Goal: Task Accomplishment & Management: Complete application form

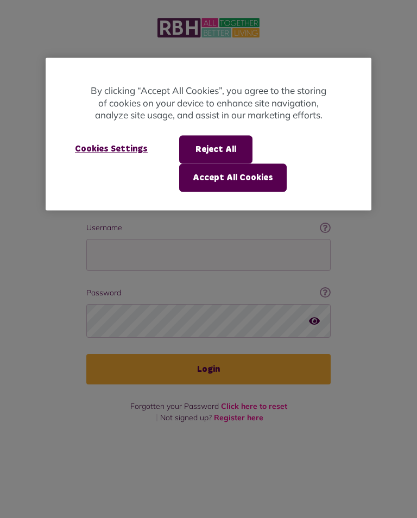
click at [246, 181] on button "Accept All Cookies" at bounding box center [233, 177] width 108 height 28
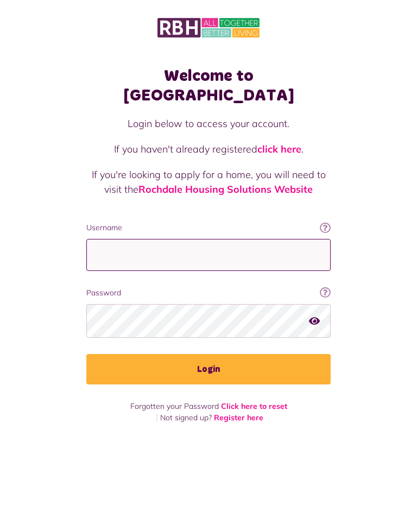
click at [177, 239] on input "Username" at bounding box center [208, 255] width 244 height 32
type input "**********"
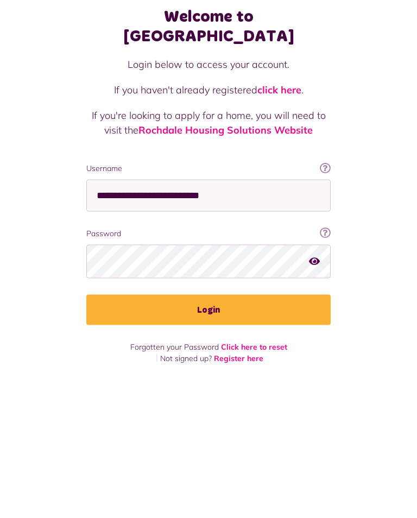
click at [245, 354] on button "Login" at bounding box center [208, 369] width 244 height 30
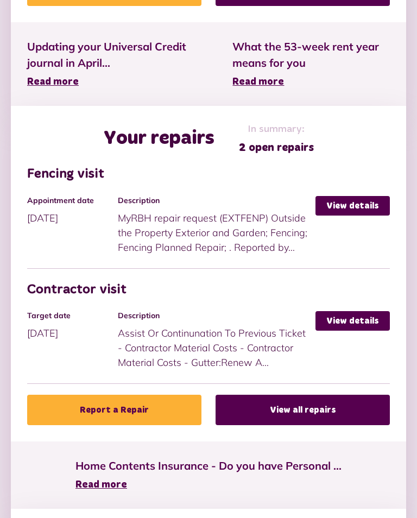
scroll to position [417, 0]
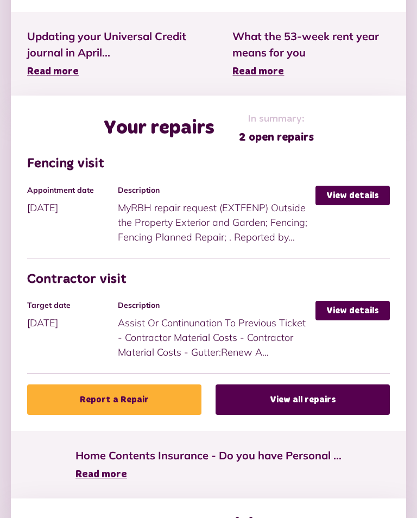
click at [343, 396] on link "View all repairs" at bounding box center [303, 400] width 174 height 30
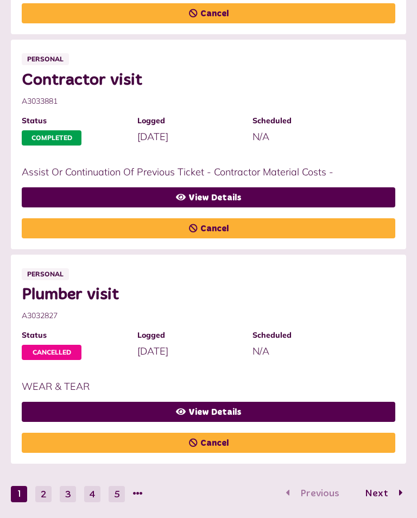
scroll to position [1196, 0]
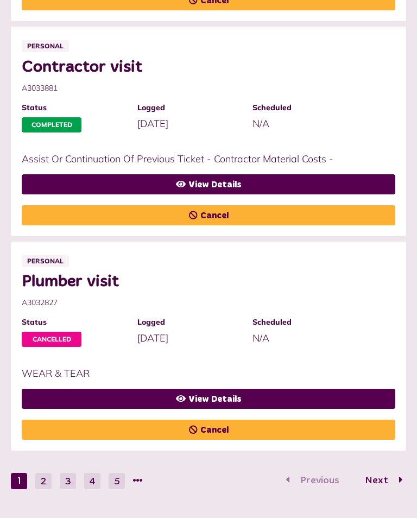
click at [354, 489] on button "Next" at bounding box center [380, 481] width 53 height 16
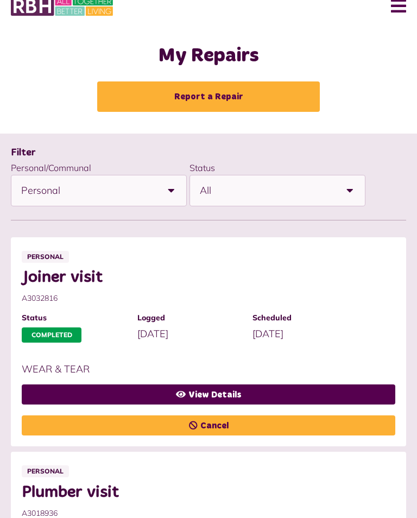
scroll to position [0, 0]
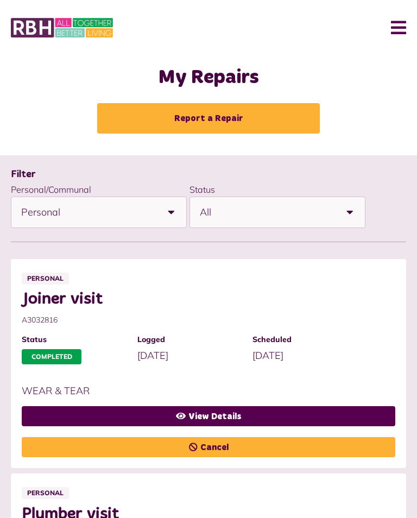
click at [260, 118] on link "Report a Repair" at bounding box center [208, 118] width 223 height 30
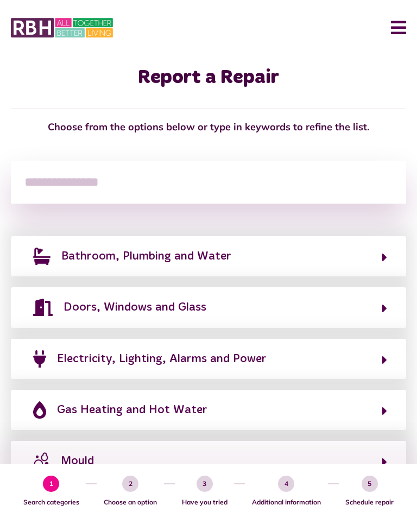
click at [302, 411] on button "Gas Heating and Hot Water" at bounding box center [208, 410] width 357 height 18
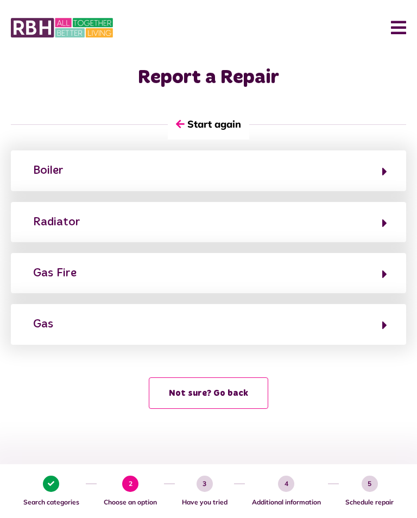
click at [362, 174] on button "Boiler" at bounding box center [208, 170] width 357 height 18
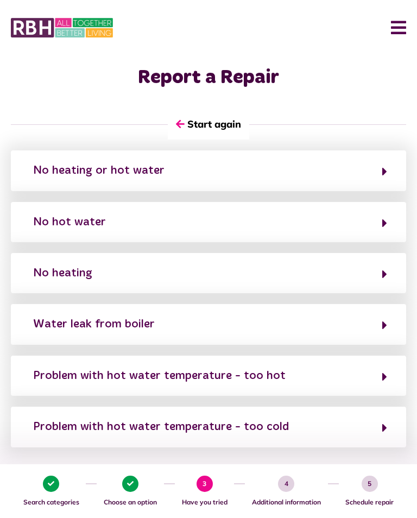
click at [349, 319] on button "Water leak from boiler" at bounding box center [208, 324] width 357 height 18
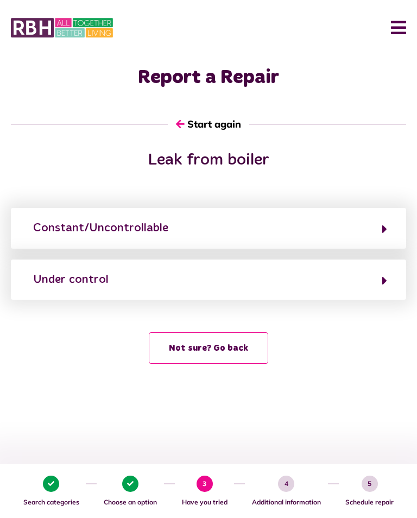
click at [367, 231] on button "Constant/Uncontrollable" at bounding box center [208, 228] width 357 height 18
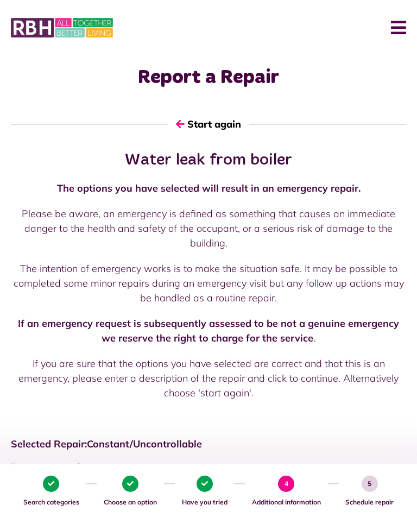
click at [232, 125] on button "Start again" at bounding box center [208, 124] width 81 height 31
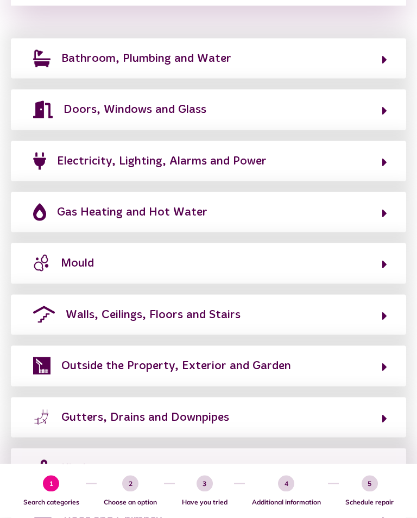
scroll to position [197, 0]
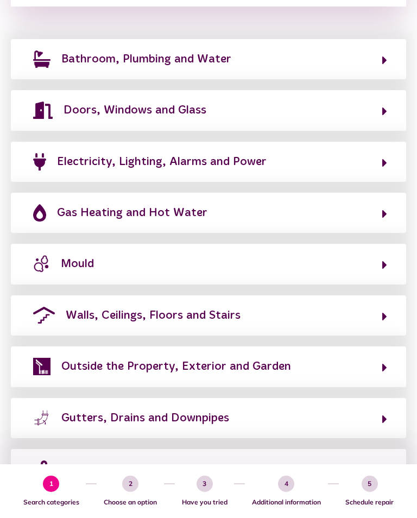
click at [352, 213] on button "Gas Heating and Hot Water" at bounding box center [208, 213] width 357 height 18
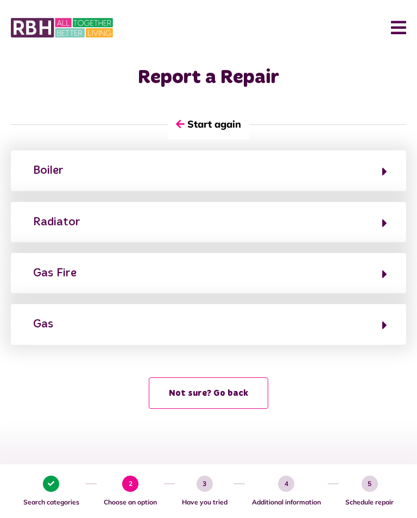
click at [46, 167] on div "Boiler" at bounding box center [48, 170] width 30 height 17
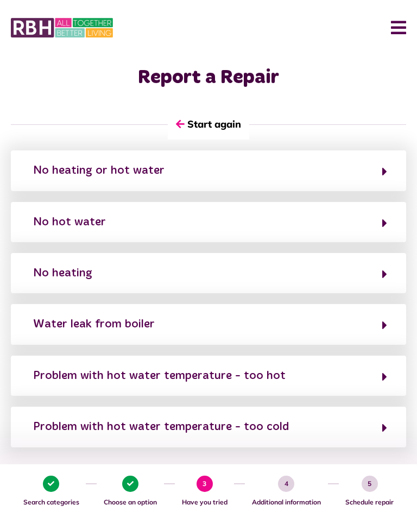
click at [298, 326] on button "Water leak from boiler" at bounding box center [208, 324] width 357 height 18
